Goal: Information Seeking & Learning: Learn about a topic

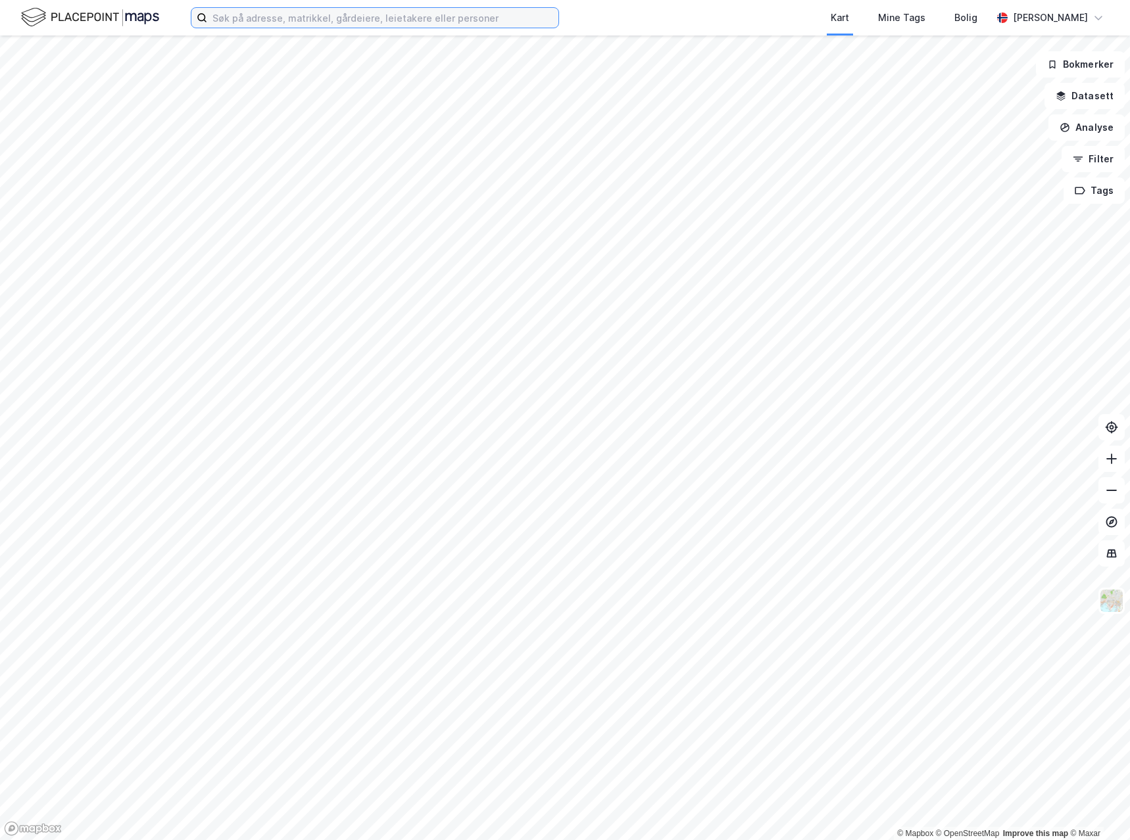
click at [295, 16] on input at bounding box center [382, 18] width 351 height 20
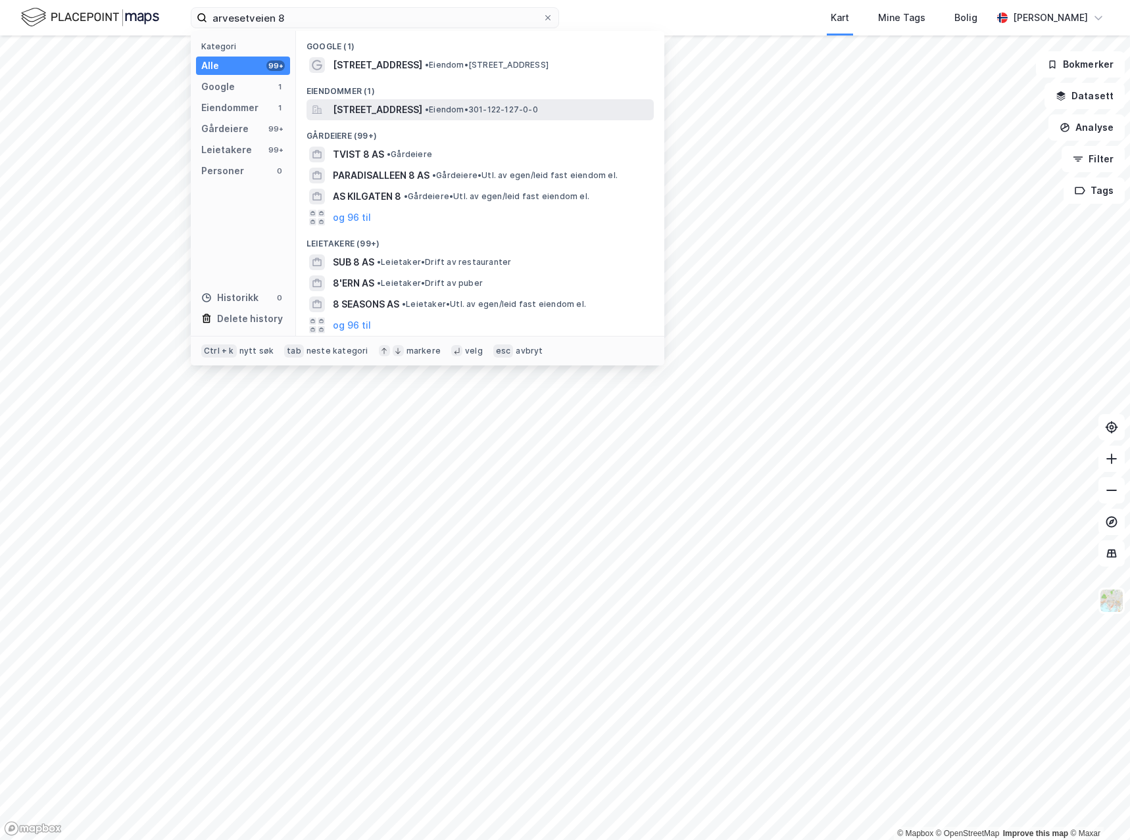
click at [407, 110] on span "Arvesetveien 8, 0668, OSLO, OSLO" at bounding box center [377, 110] width 89 height 16
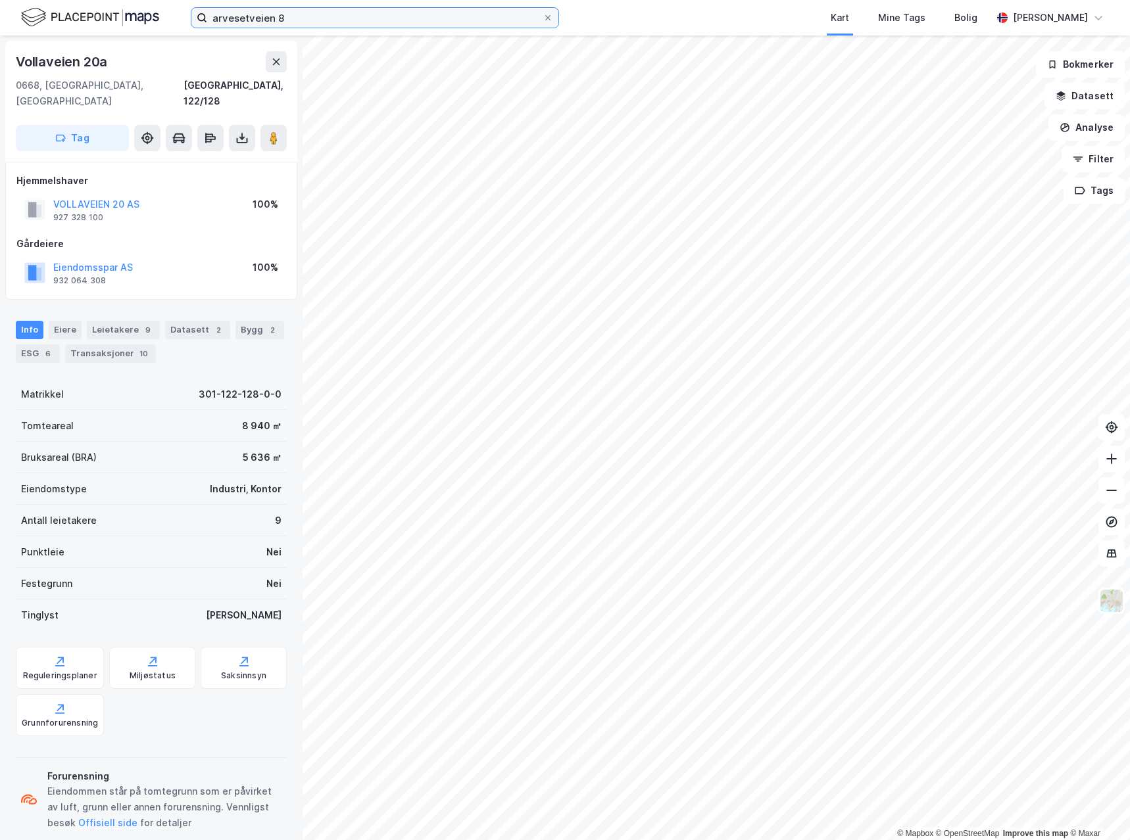
drag, startPoint x: 345, startPoint y: 16, endPoint x: -2, endPoint y: -19, distance: 349.0
click at [0, 0] on html "arvesetveien 8 Kart Mine Tags Bolig Rune Nielsen © Mapbox © OpenStreetMap Impro…" at bounding box center [565, 420] width 1130 height 840
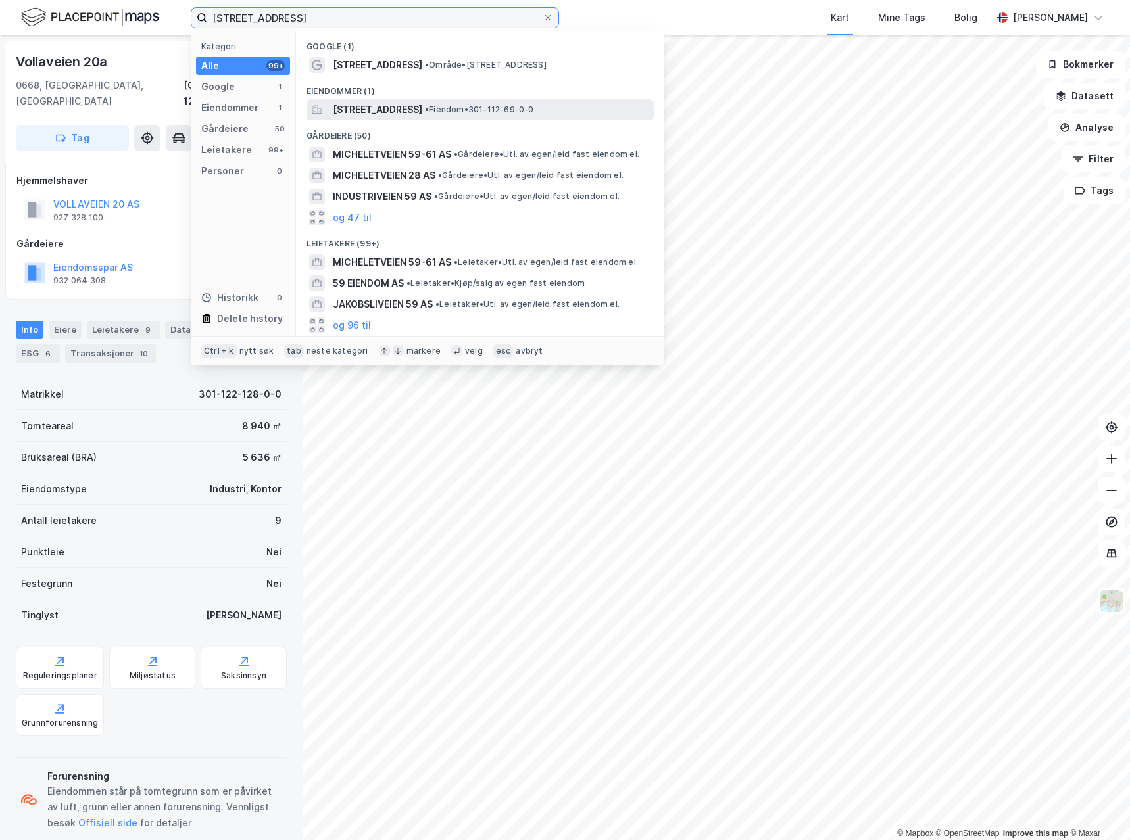
type input "micheletveien 59"
click at [422, 112] on span "Micheletveien 59, 1053, OSLO, OSLO" at bounding box center [377, 110] width 89 height 16
